Goal: Information Seeking & Learning: Learn about a topic

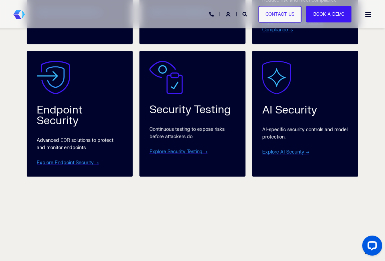
scroll to position [600, 0]
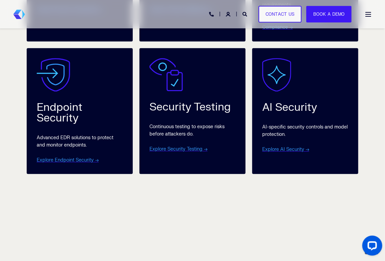
click at [206, 128] on div "Continuous testing to expose risks before attackers do. Explore Security Testin…" at bounding box center [192, 138] width 86 height 30
click at [184, 152] on link "Explore Security Testing →" at bounding box center [178, 149] width 58 height 6
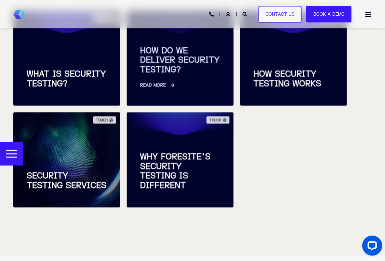
scroll to position [303, 0]
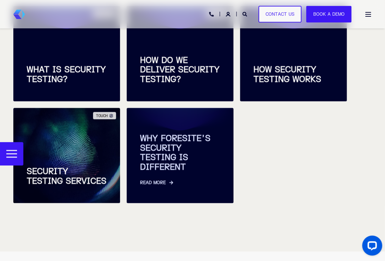
click at [143, 169] on span "WHY FORESITE’S SECURITY TESTING IS DIFFERENT" at bounding box center [180, 153] width 80 height 38
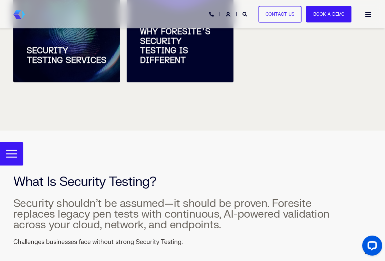
scroll to position [403, 0]
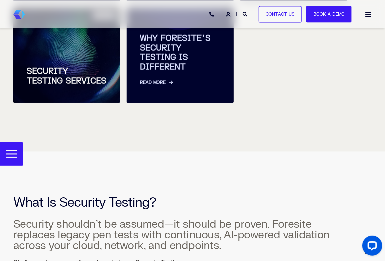
click at [159, 62] on span "WHY FORESITE’S SECURITY TESTING IS DIFFERENT" at bounding box center [180, 53] width 80 height 38
click at [161, 83] on link "Read More" at bounding box center [180, 79] width 80 height 14
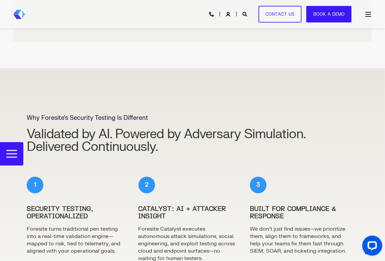
scroll to position [1520, 0]
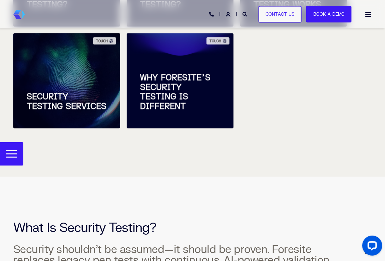
scroll to position [338, 0]
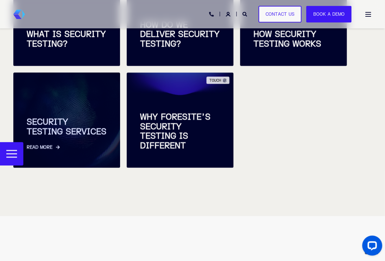
click at [73, 135] on span "SECURITY TESTING SERVICES" at bounding box center [67, 127] width 80 height 19
click at [49, 145] on link "Read More" at bounding box center [67, 144] width 80 height 14
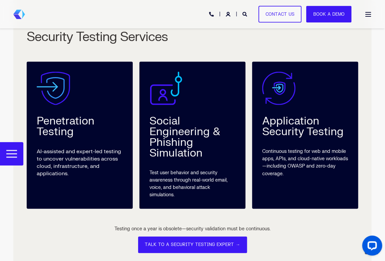
scroll to position [1254, 0]
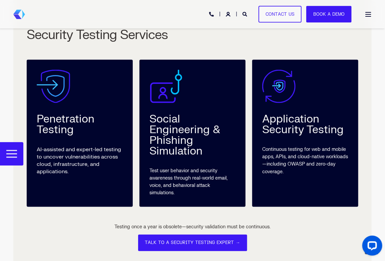
click at [52, 122] on div "Penetration Testing" at bounding box center [80, 124] width 86 height 21
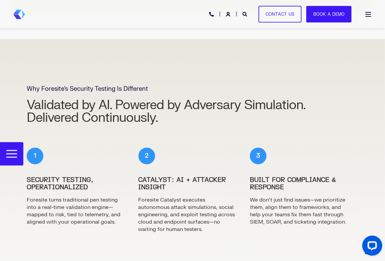
scroll to position [1554, 0]
